Goal: Task Accomplishment & Management: Manage account settings

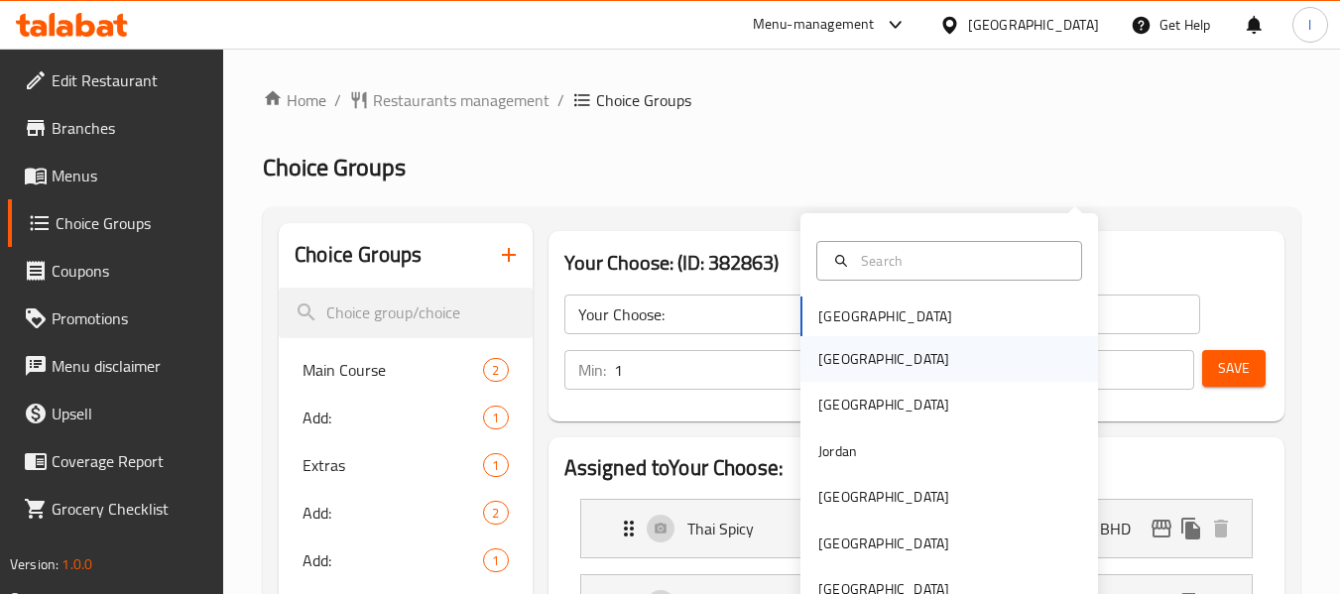
scroll to position [162, 0]
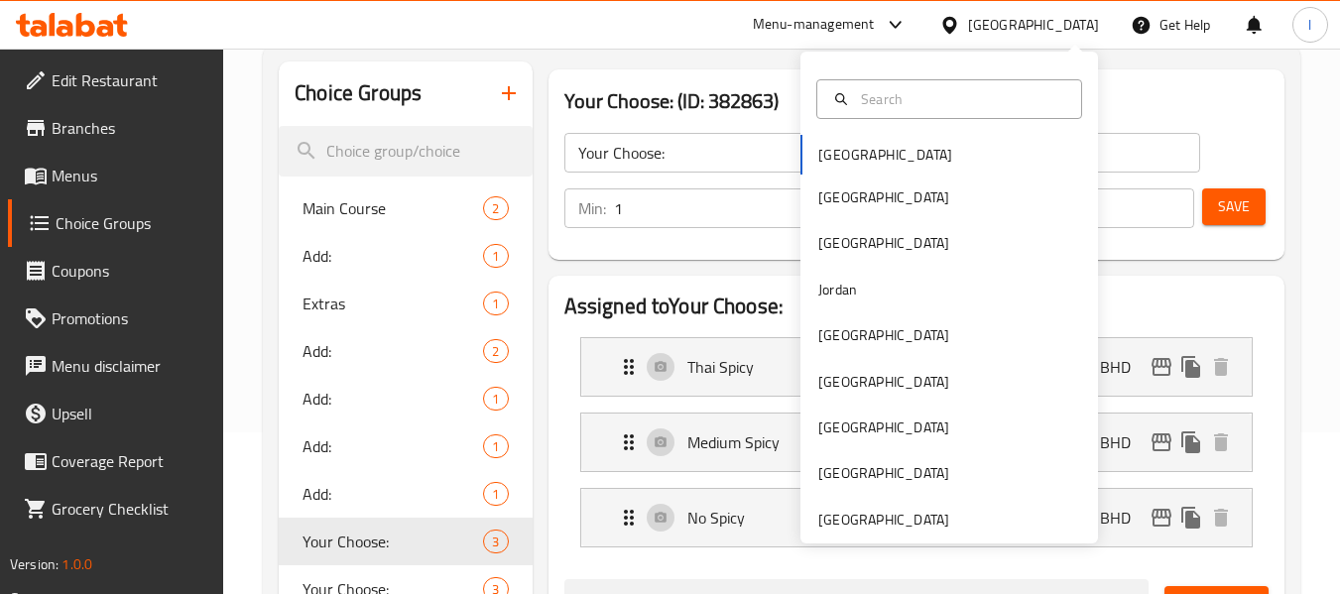
click at [860, 155] on div "Bahrain Egypt Iraq Jordan Kuwait Oman Qatar Saudi Arabia United Arab Emirates" at bounding box center [950, 339] width 298 height 408
click at [869, 525] on div "[GEOGRAPHIC_DATA]" at bounding box center [884, 520] width 131 height 22
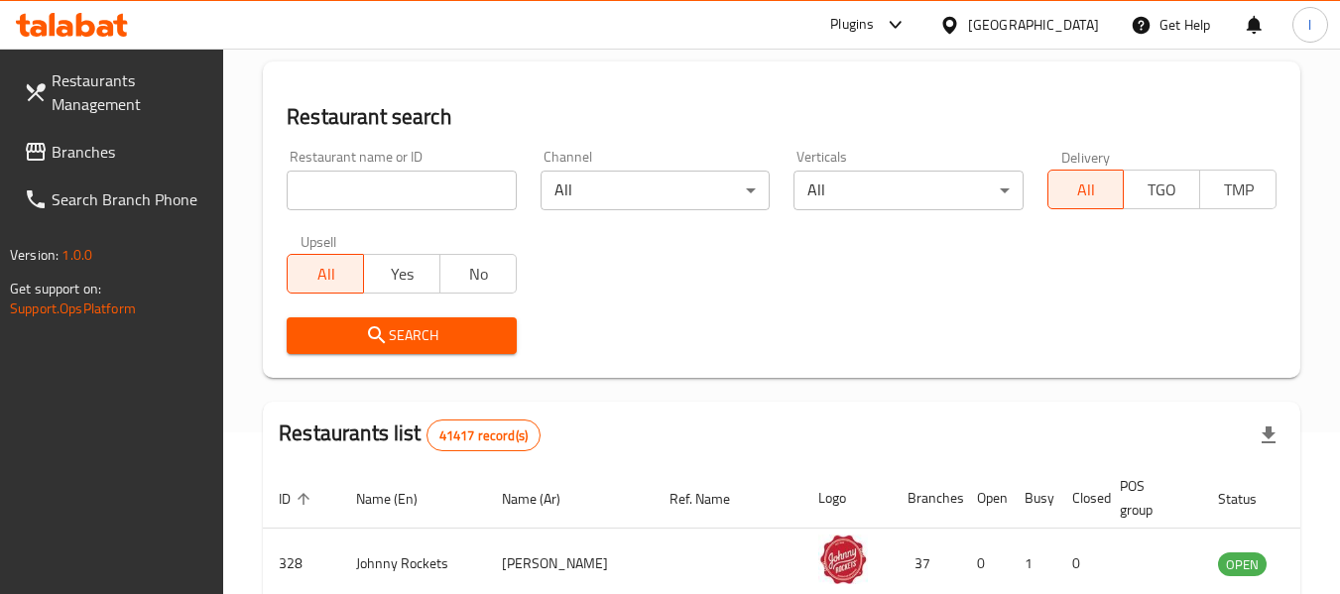
click at [84, 167] on link "Branches" at bounding box center [116, 152] width 216 height 48
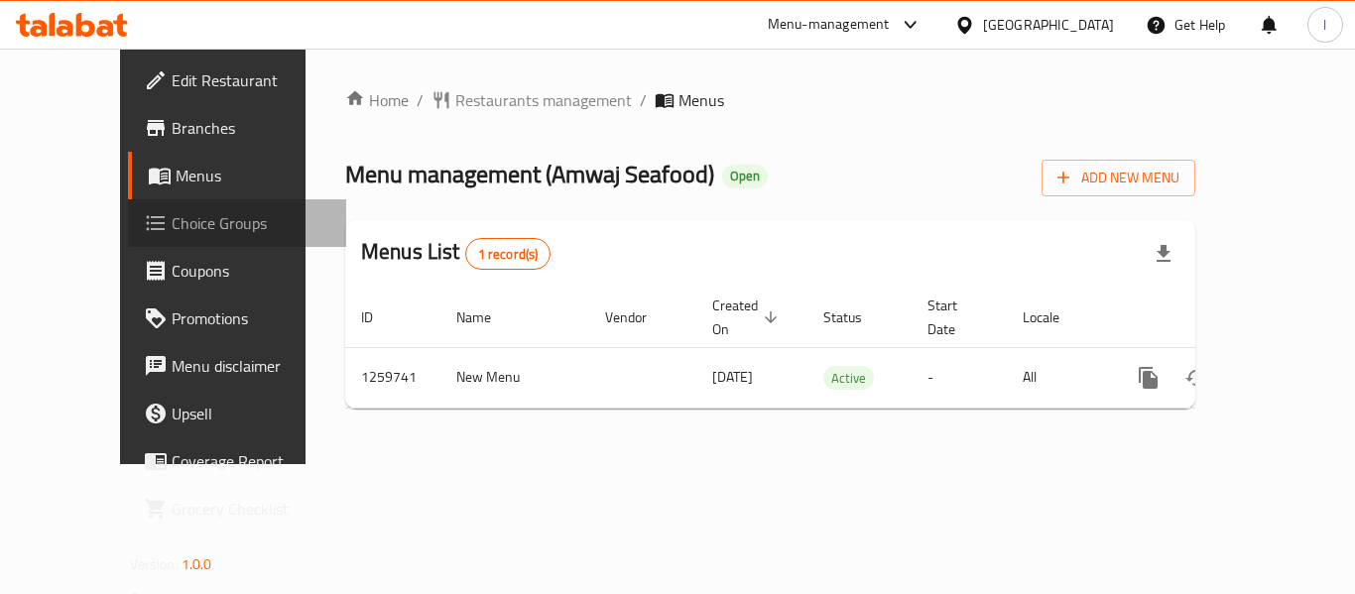
click at [172, 214] on span "Choice Groups" at bounding box center [251, 223] width 159 height 24
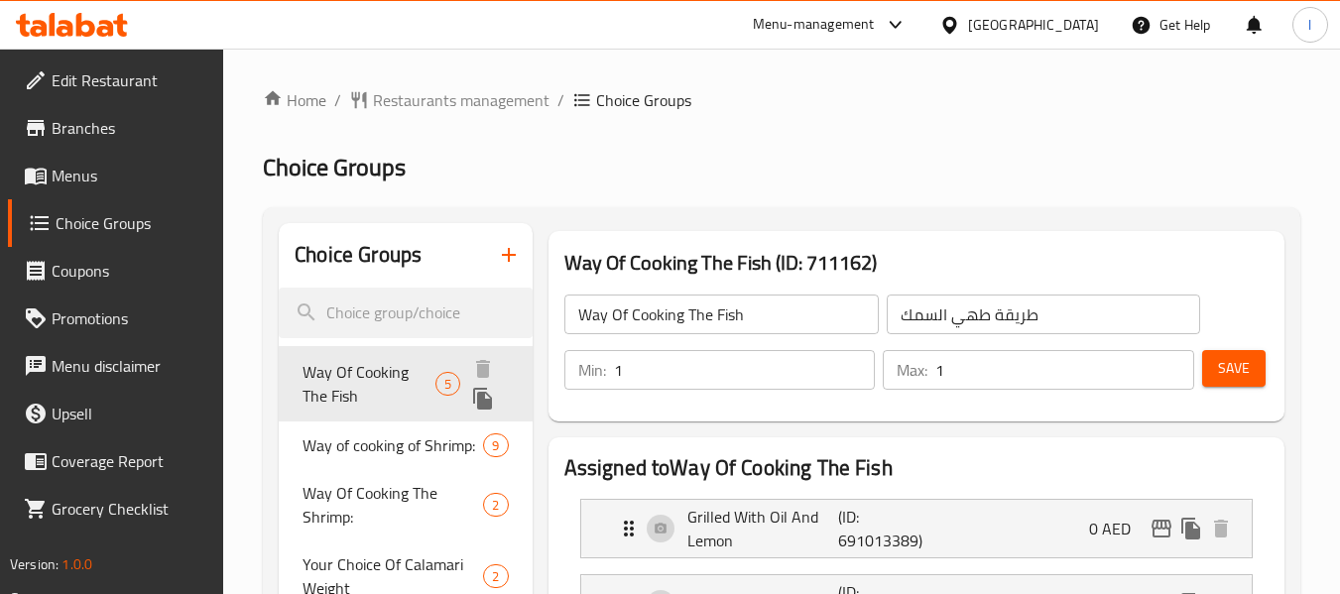
click at [342, 408] on span "Way Of Cooking The Fish" at bounding box center [369, 384] width 133 height 48
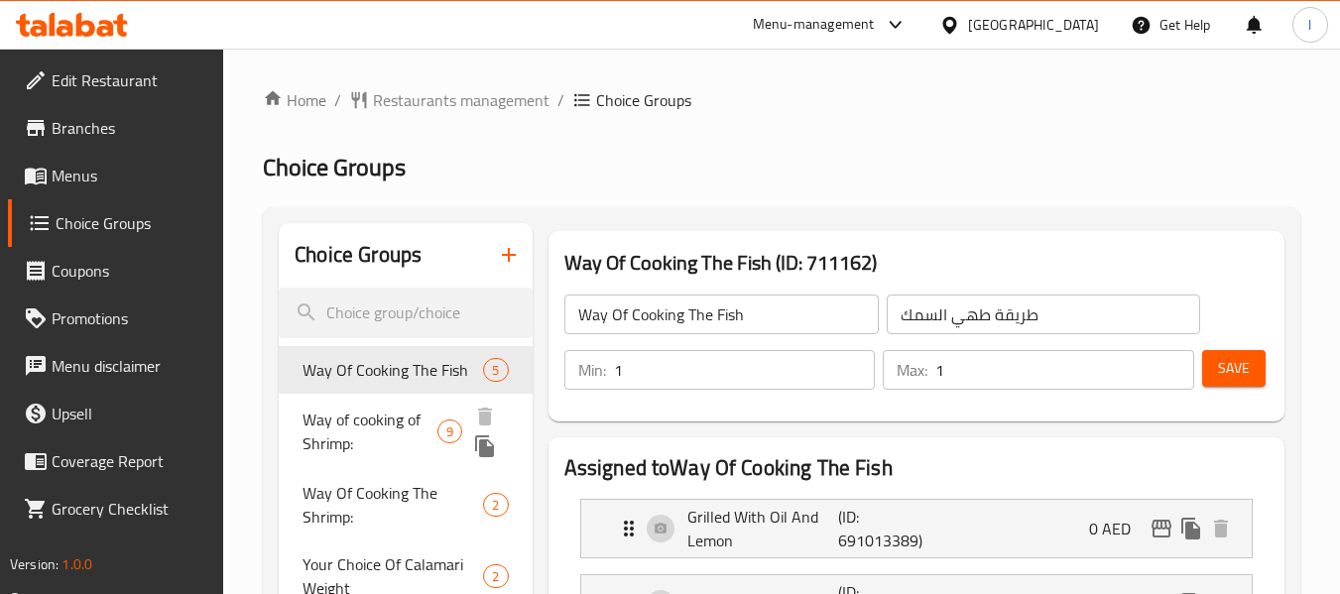
click at [356, 435] on span "Way of cooking of Shrimp:" at bounding box center [370, 432] width 135 height 48
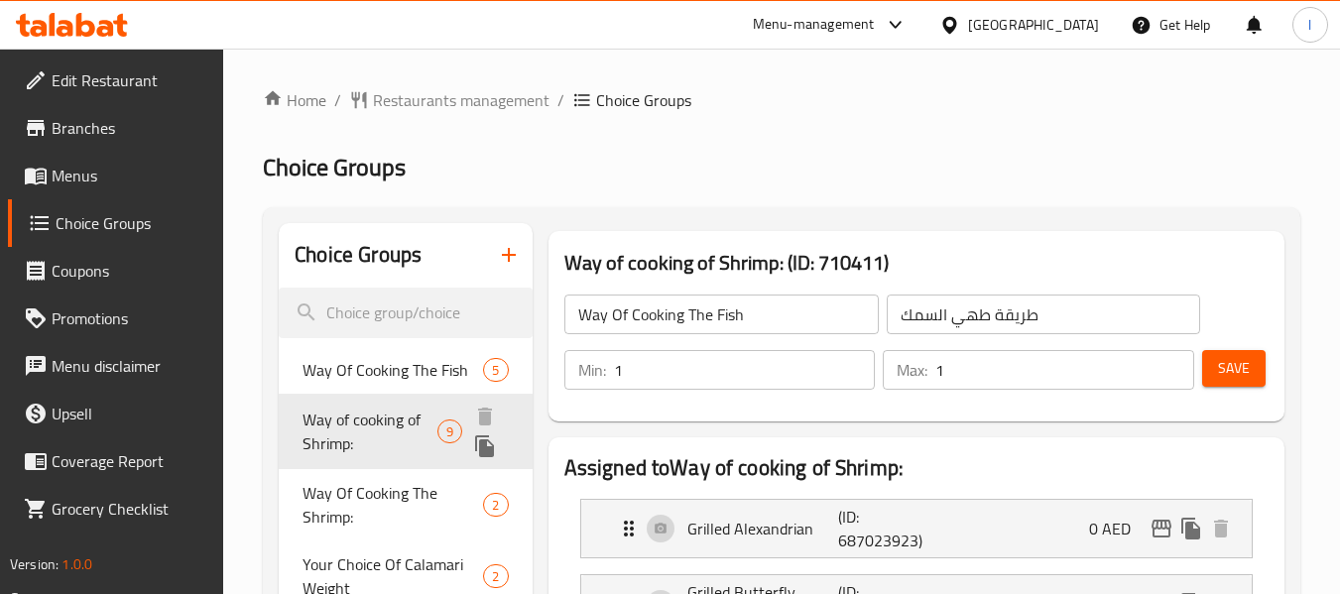
type input "Way of cooking of Shrimp:"
type input "طريقة طبخ الروبيان:"
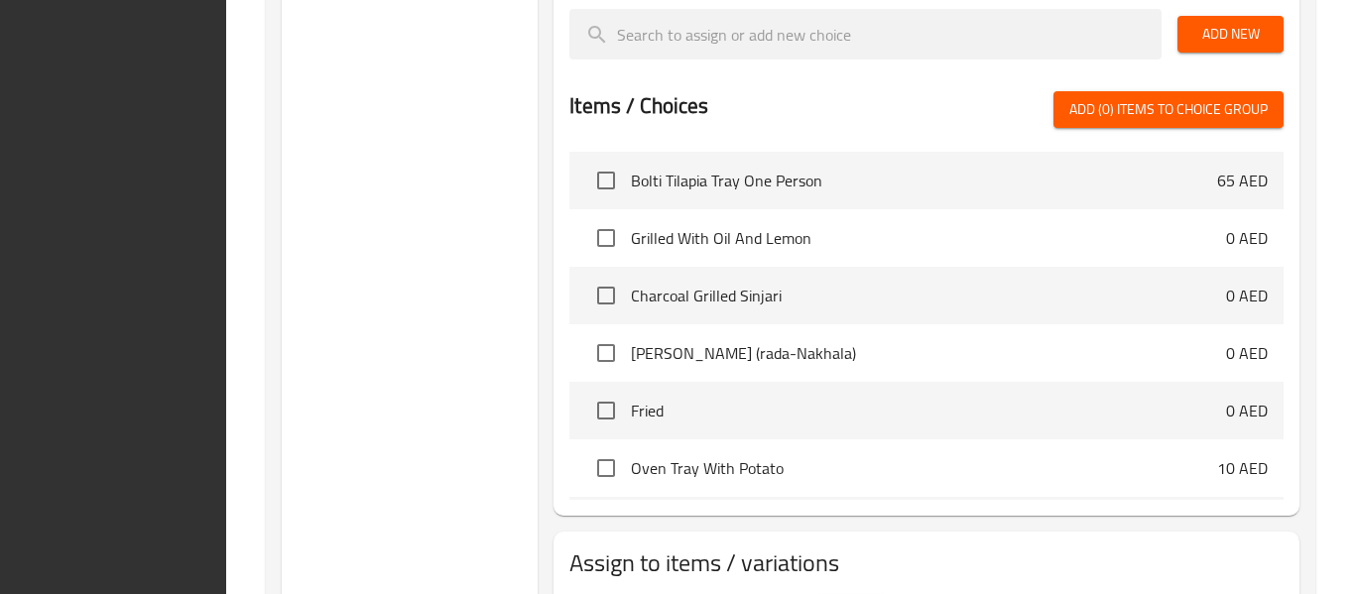
scroll to position [1309, 0]
